Goal: Task Accomplishment & Management: Manage account settings

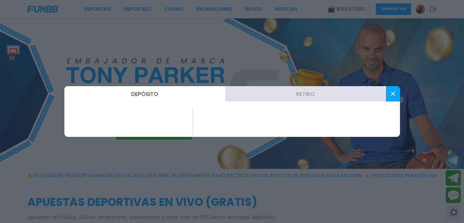
click at [307, 97] on button "Retiro" at bounding box center [305, 93] width 161 height 15
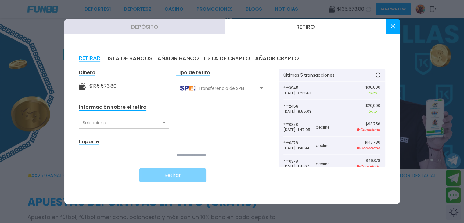
click at [111, 121] on div "Seleccione" at bounding box center [124, 123] width 90 height 12
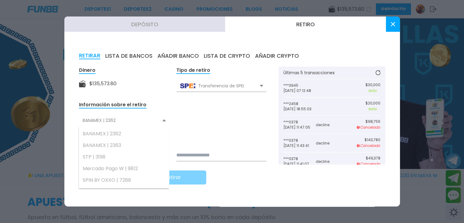
click at [393, 25] on icon at bounding box center [393, 24] width 4 height 4
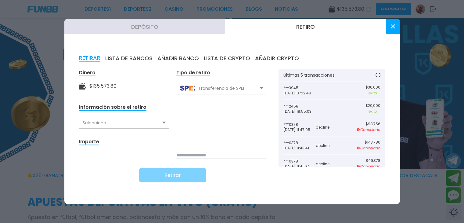
click at [122, 122] on div "Seleccione" at bounding box center [124, 123] width 90 height 12
click at [166, 123] on div "Seleccione" at bounding box center [124, 123] width 90 height 12
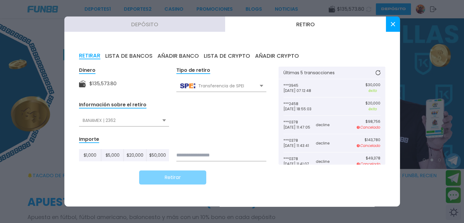
click at [164, 122] on div "BANAMEX | 2362" at bounding box center [124, 120] width 90 height 12
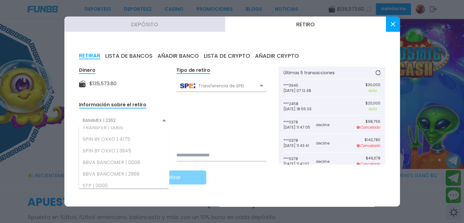
scroll to position [91, 0]
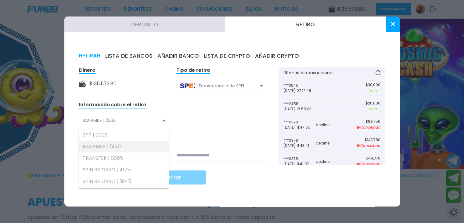
click at [116, 148] on div "BANAMEX | 5140" at bounding box center [124, 147] width 90 height 12
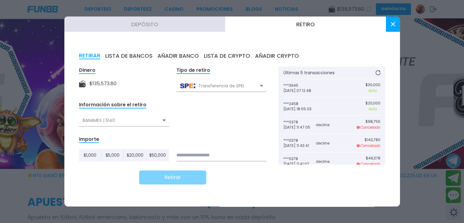
click at [199, 151] on input at bounding box center [221, 155] width 90 height 12
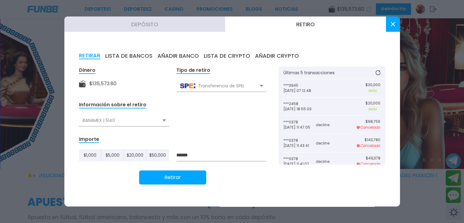
type input "******"
click at [182, 177] on button "Retirar" at bounding box center [172, 177] width 67 height 14
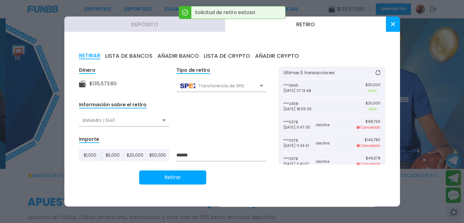
click at [389, 27] on button at bounding box center [393, 23] width 14 height 15
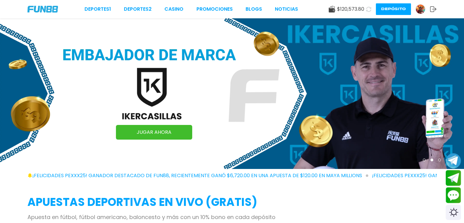
click at [390, 9] on button "Depósito" at bounding box center [393, 9] width 35 height 12
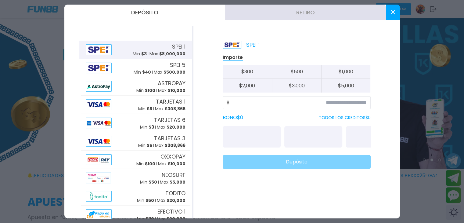
click at [321, 14] on button "Retiro" at bounding box center [305, 12] width 161 height 15
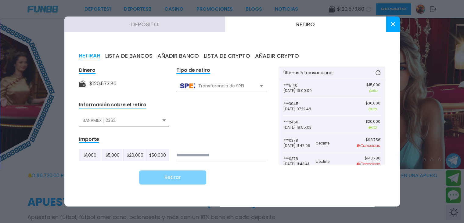
click at [121, 122] on div "BANAMEX | 2362" at bounding box center [124, 120] width 90 height 12
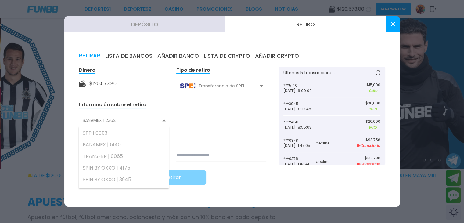
scroll to position [89, 0]
click at [119, 147] on div "BANAMEX | 5140" at bounding box center [124, 149] width 90 height 12
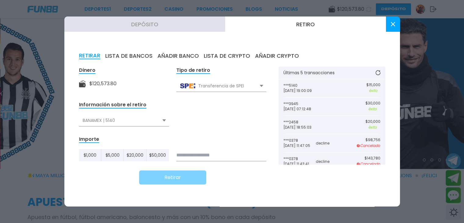
click at [196, 147] on div "Importe $ 1,000 $ 5,000 $ 20,000 $ 50,000" at bounding box center [172, 148] width 187 height 26
click at [194, 153] on input at bounding box center [221, 155] width 90 height 12
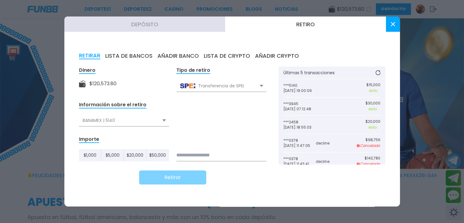
click at [395, 26] on button at bounding box center [393, 23] width 14 height 15
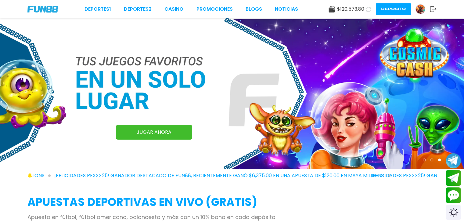
click at [389, 11] on button "Depósito" at bounding box center [393, 9] width 35 height 12
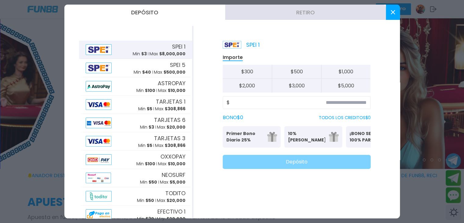
drag, startPoint x: 390, startPoint y: 12, endPoint x: 381, endPoint y: 0, distance: 15.2
click at [390, 12] on button at bounding box center [393, 12] width 14 height 15
